Goal: Find specific page/section: Find specific page/section

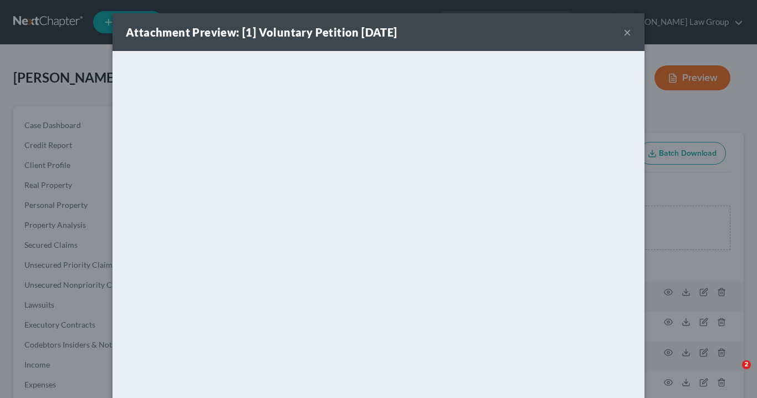
scroll to position [364, 0]
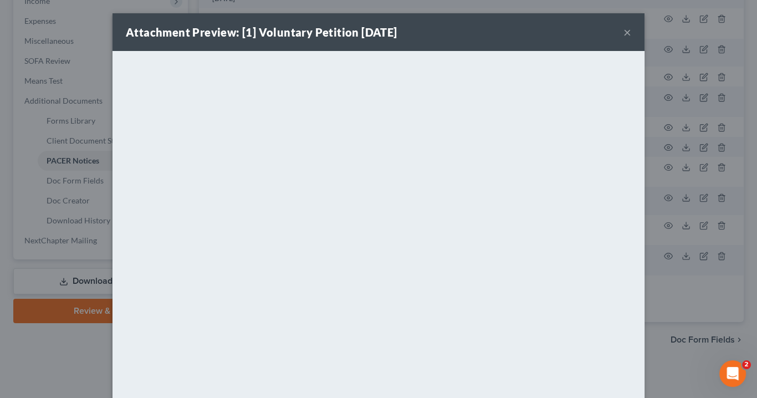
click at [627, 32] on button "×" at bounding box center [627, 31] width 8 height 13
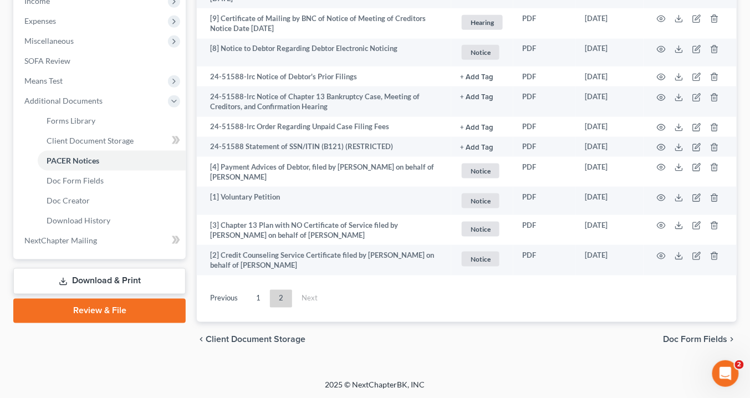
scroll to position [0, 0]
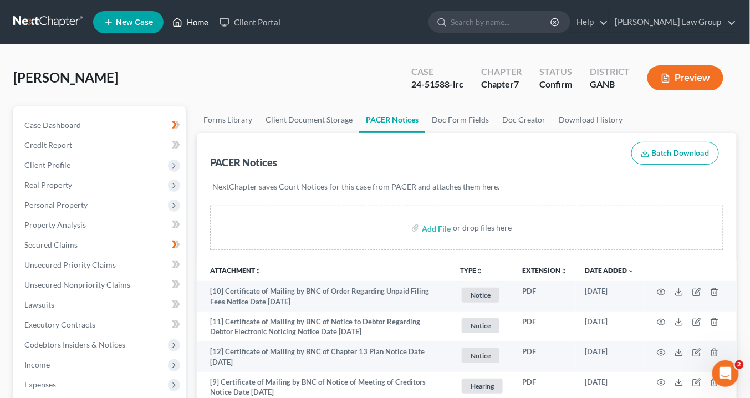
click at [196, 19] on link "Home" at bounding box center [190, 22] width 47 height 20
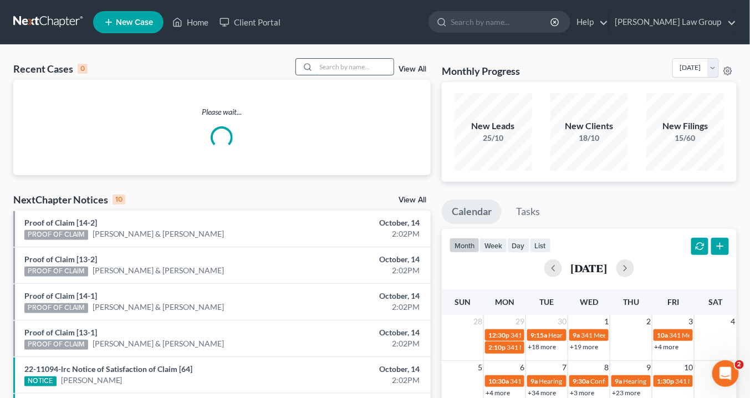
click at [339, 71] on input "search" at bounding box center [355, 67] width 78 height 16
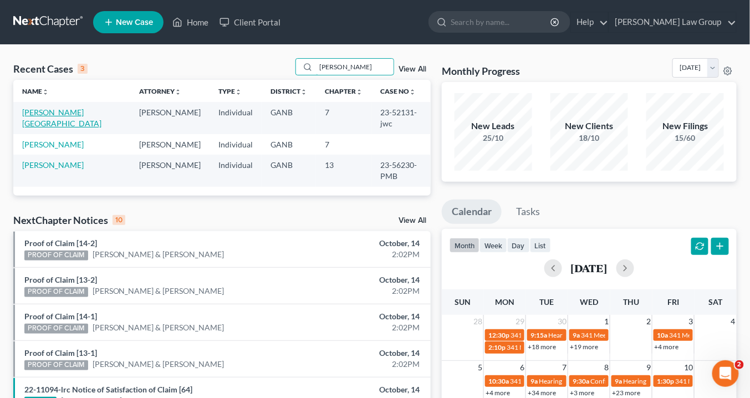
type input "[PERSON_NAME]"
click at [37, 113] on link "[PERSON_NAME][GEOGRAPHIC_DATA]" at bounding box center [61, 118] width 79 height 21
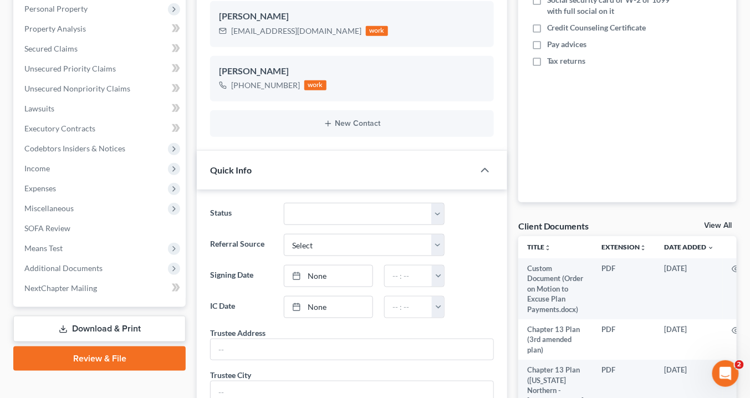
scroll to position [310, 0]
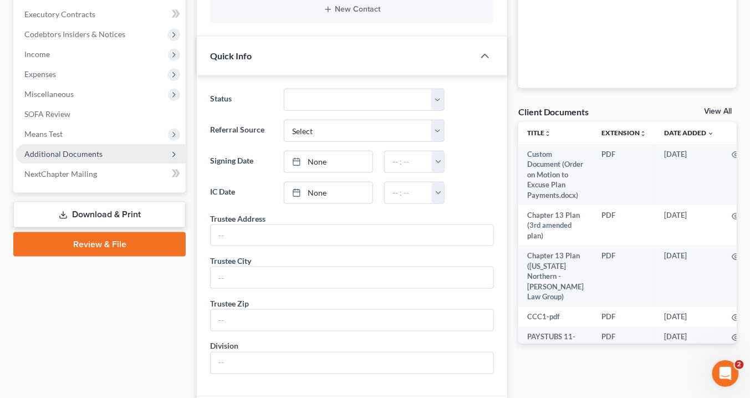
click at [77, 149] on span "Additional Documents" at bounding box center [63, 153] width 78 height 9
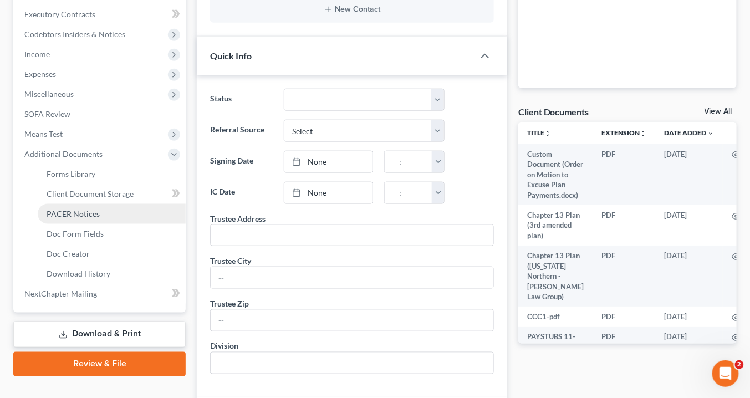
click at [85, 212] on span "PACER Notices" at bounding box center [73, 213] width 53 height 9
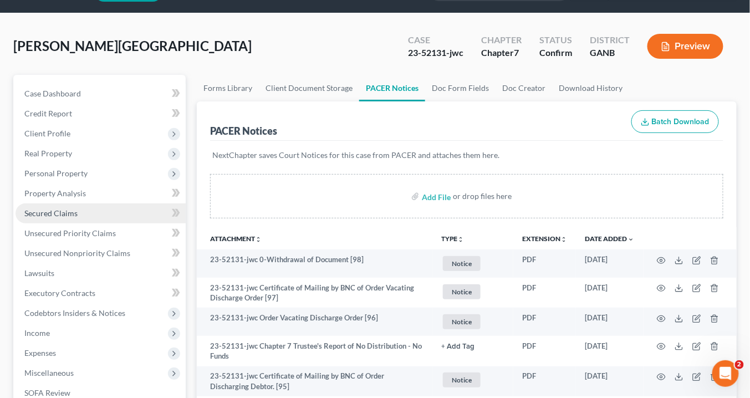
scroll to position [89, 0]
